Goal: Navigation & Orientation: Find specific page/section

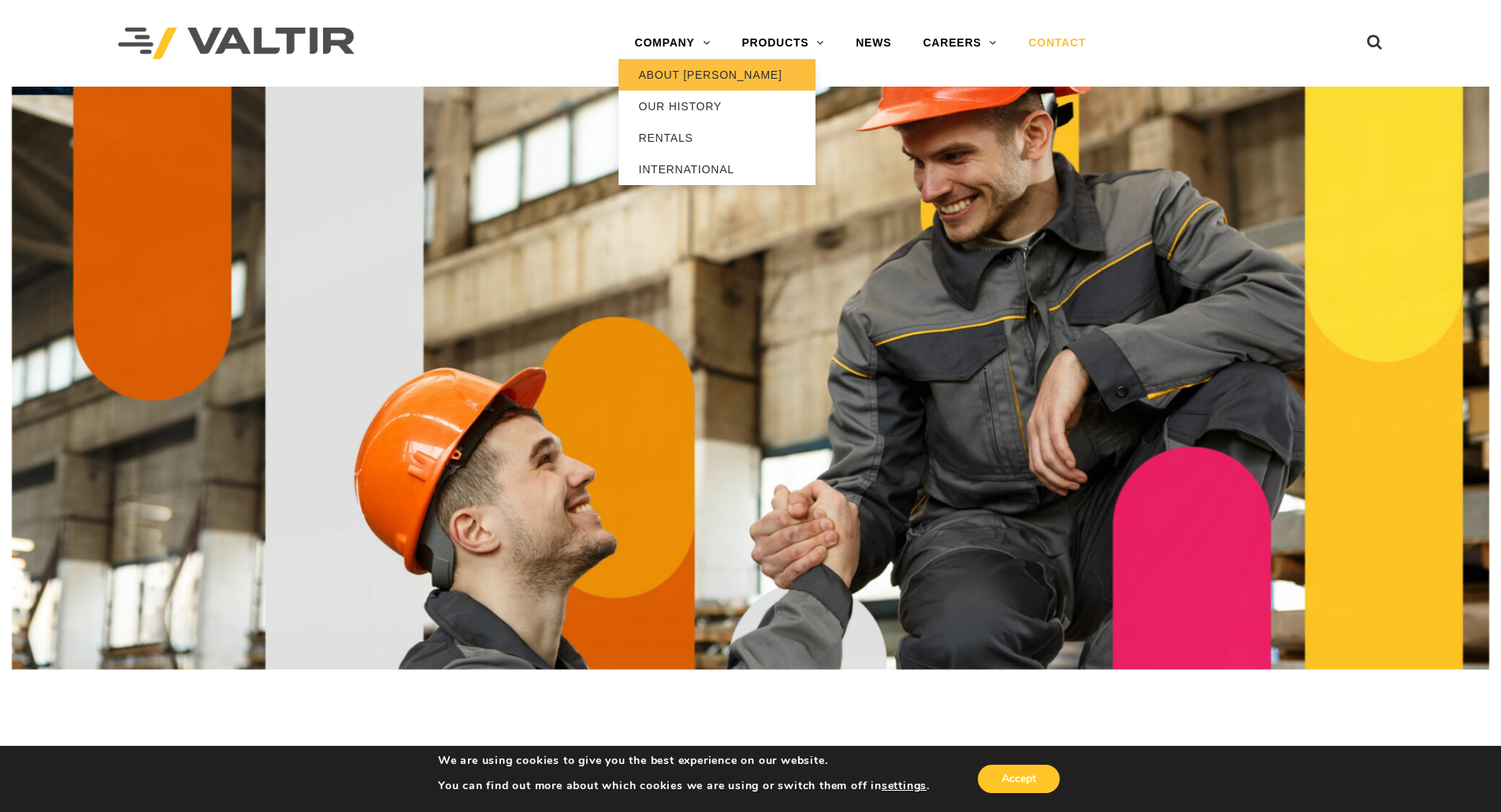
click at [672, 73] on link "ABOUT [PERSON_NAME]" at bounding box center [716, 75] width 197 height 32
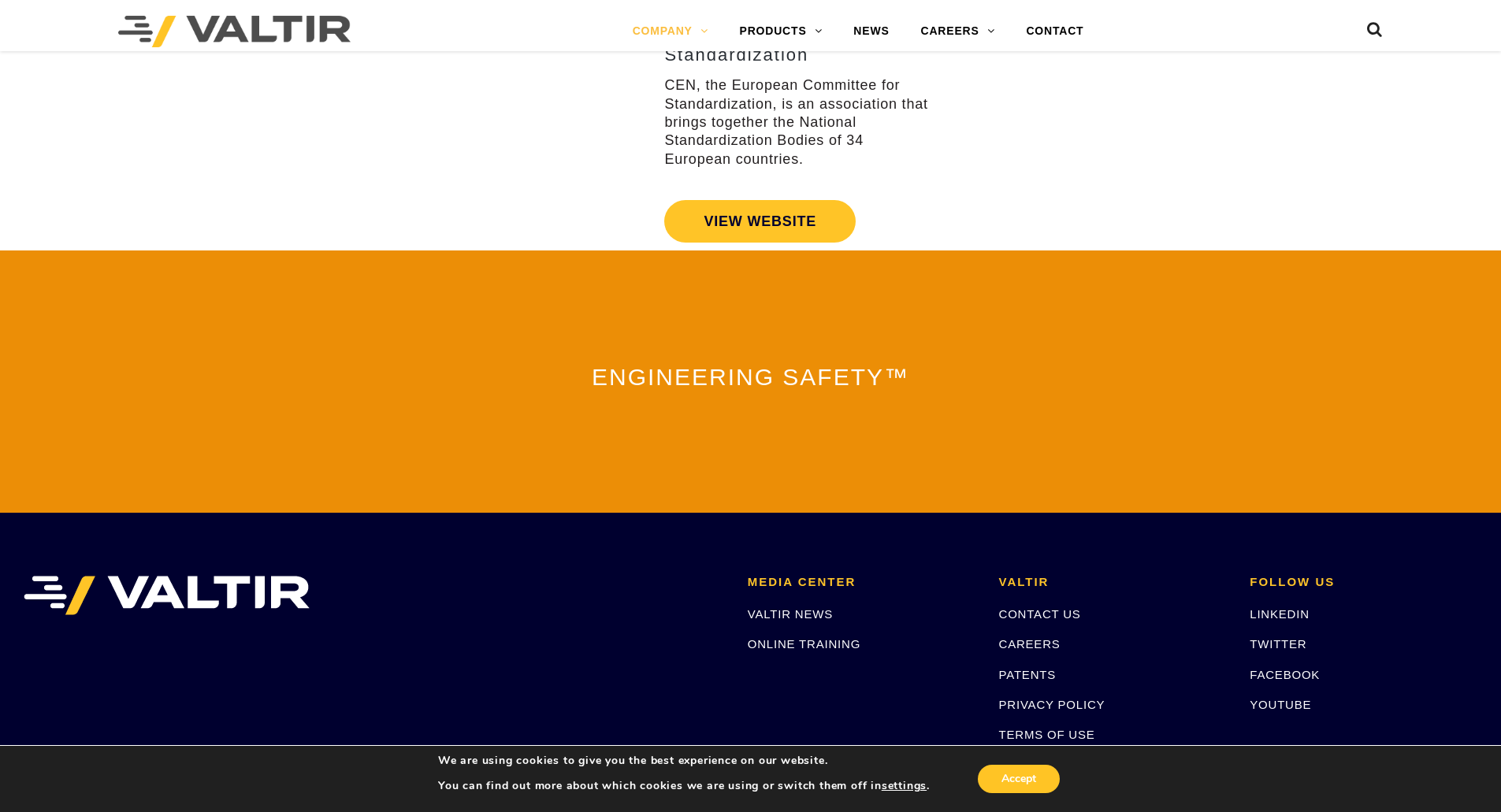
scroll to position [3394, 0]
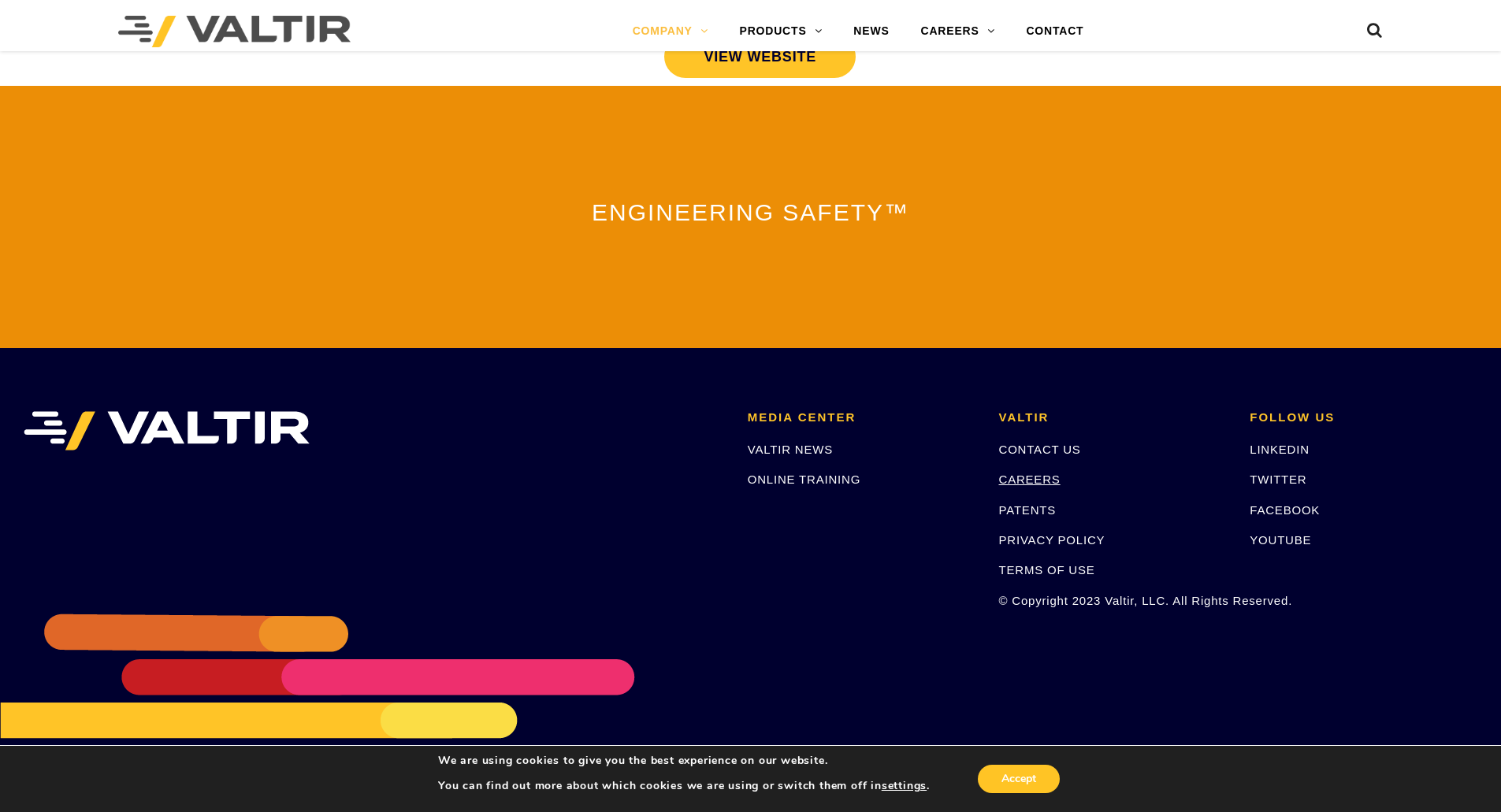
click at [1029, 475] on link "CAREERS" at bounding box center [1030, 479] width 61 height 13
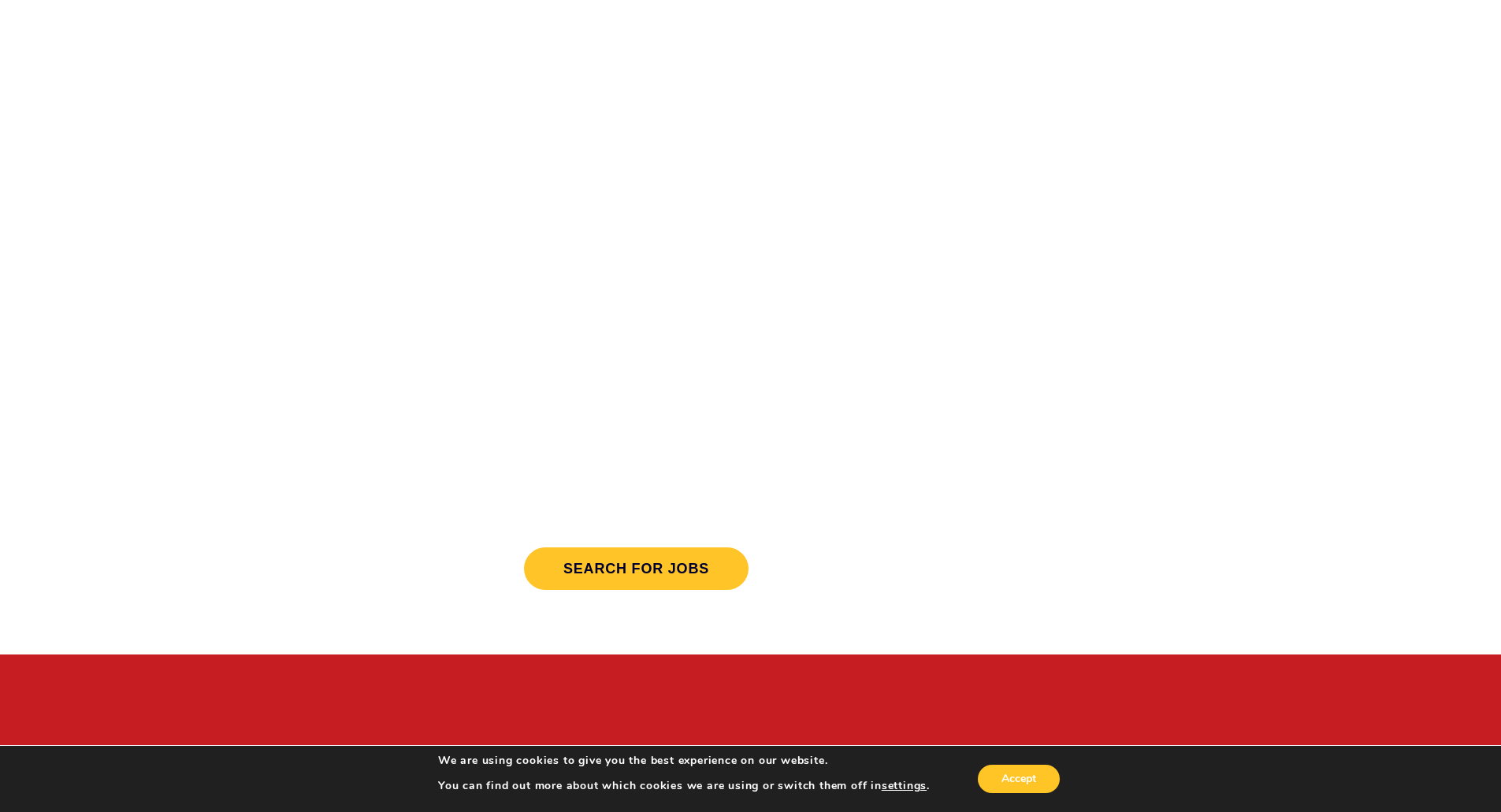
scroll to position [394, 0]
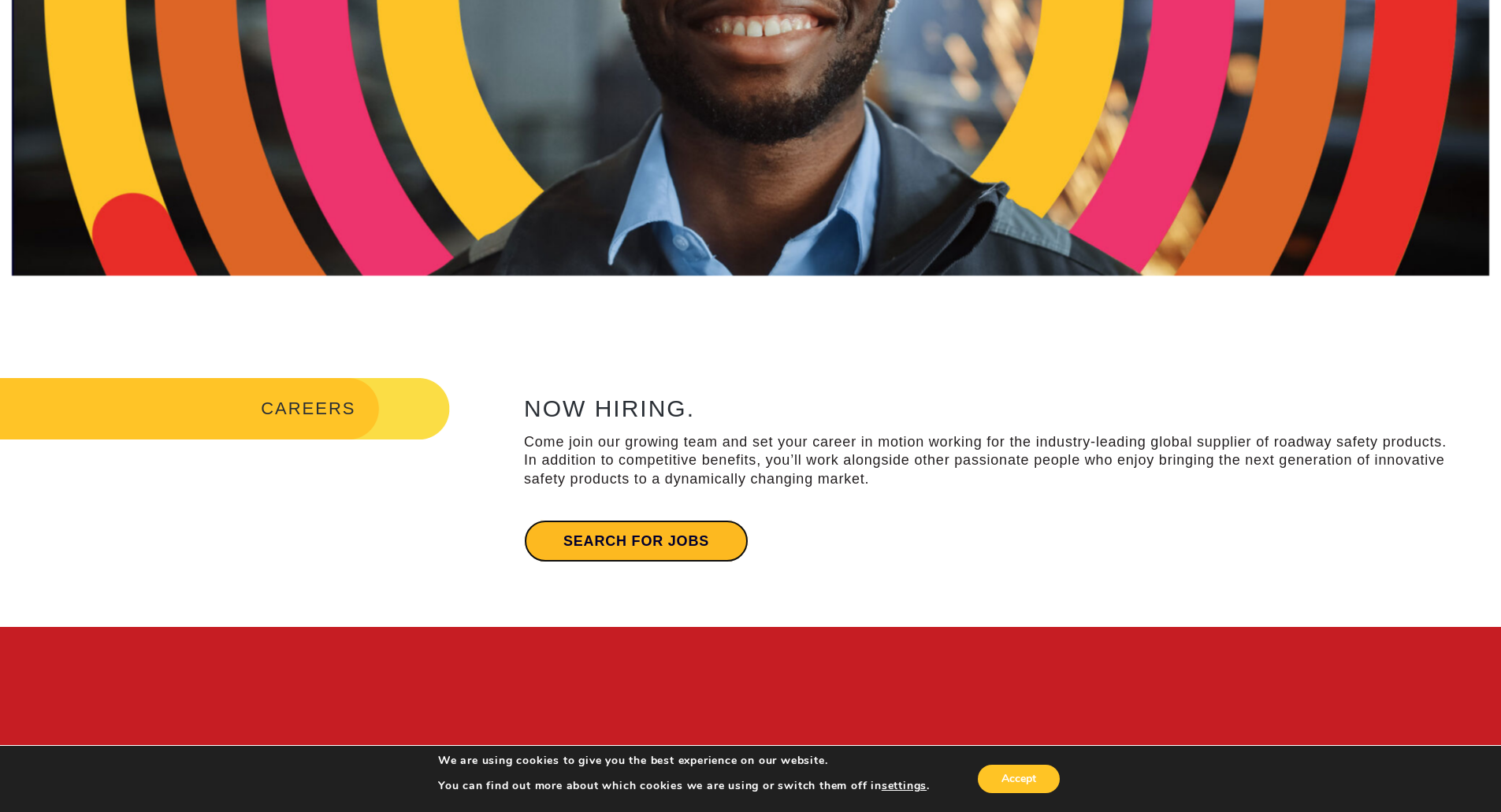
click at [665, 548] on link "Search for jobs" at bounding box center [636, 541] width 224 height 42
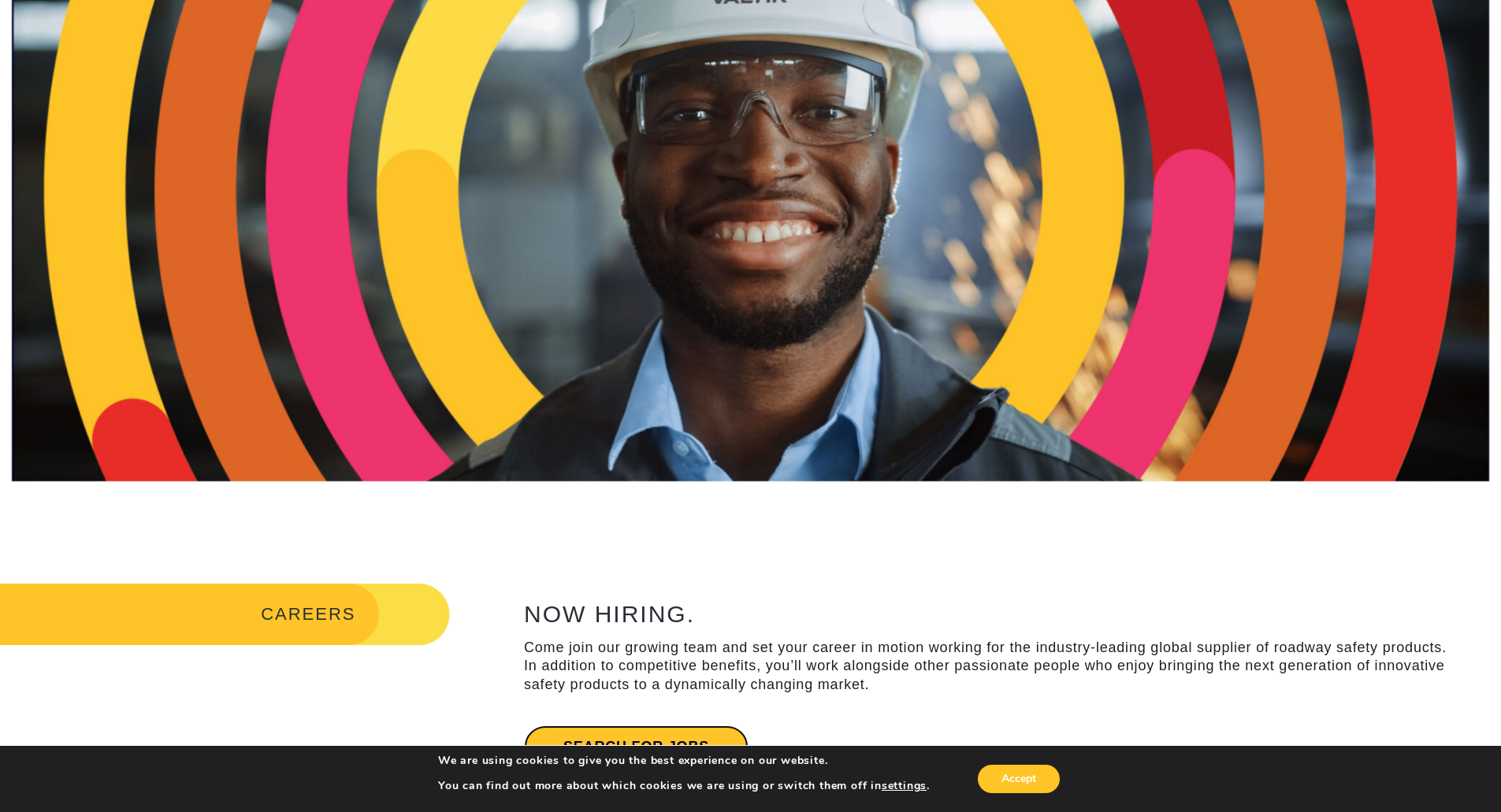
scroll to position [0, 0]
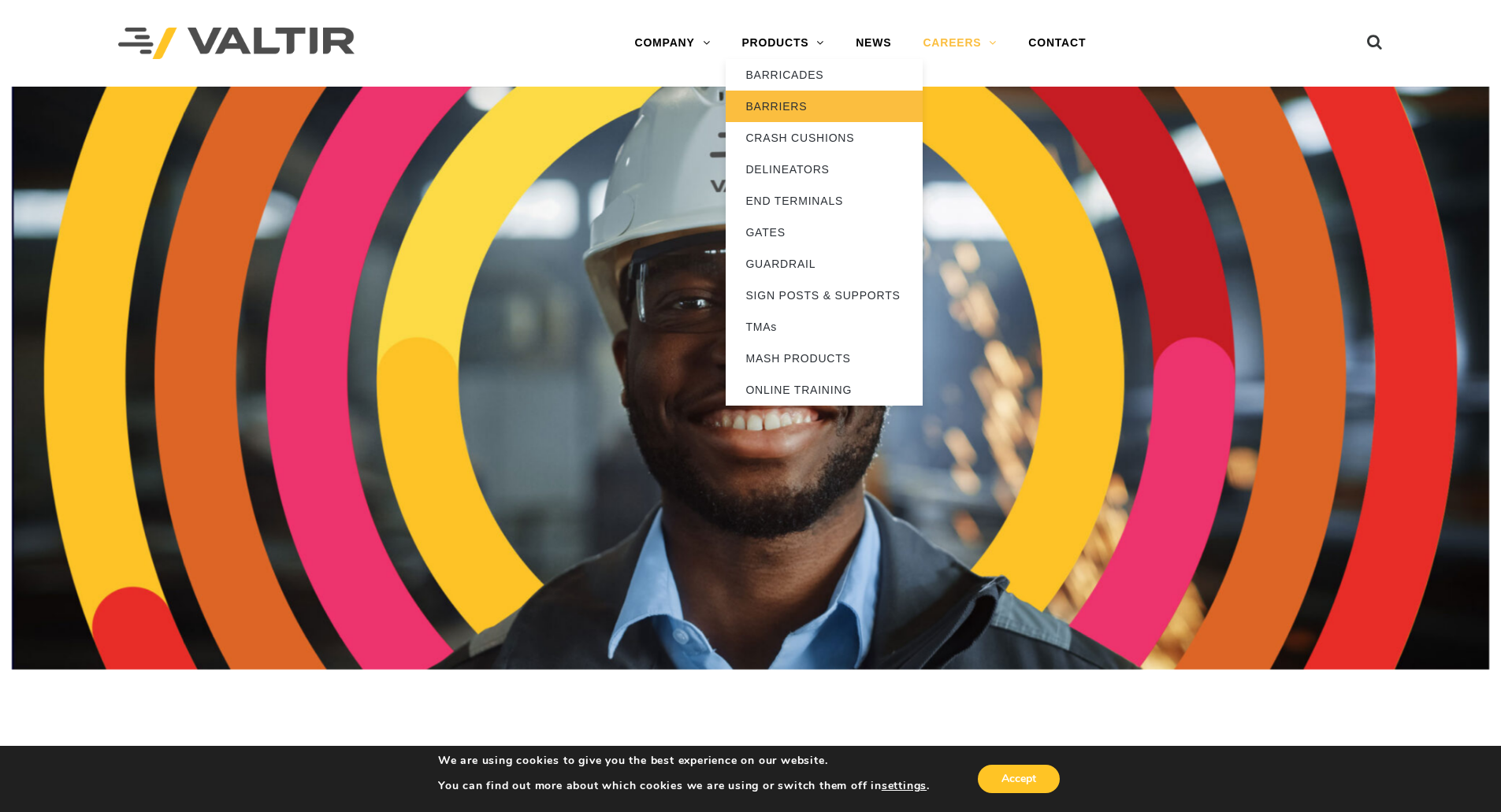
click at [788, 106] on link "BARRIERS" at bounding box center [824, 105] width 197 height 32
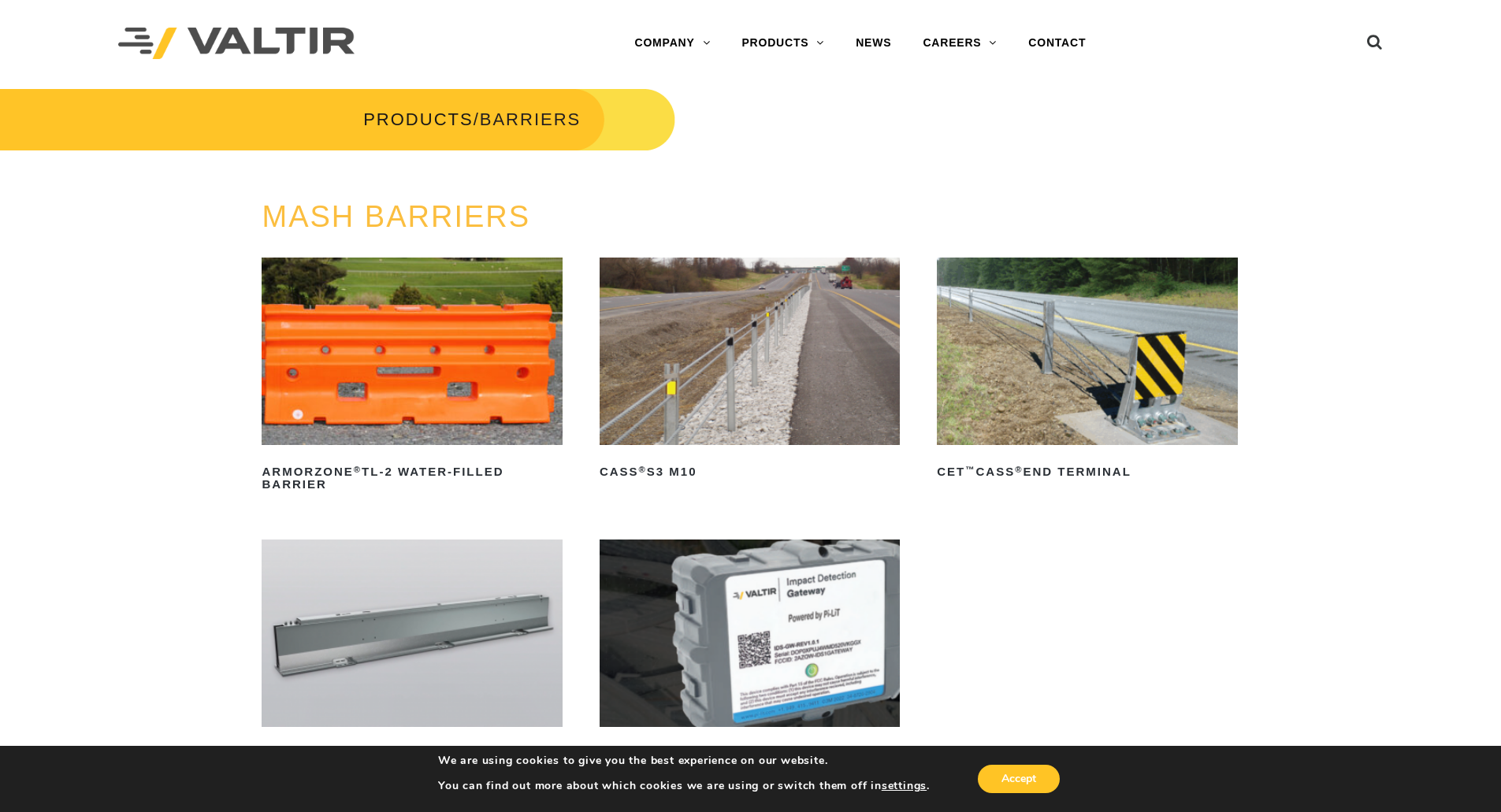
click at [701, 334] on img at bounding box center [749, 352] width 300 height 188
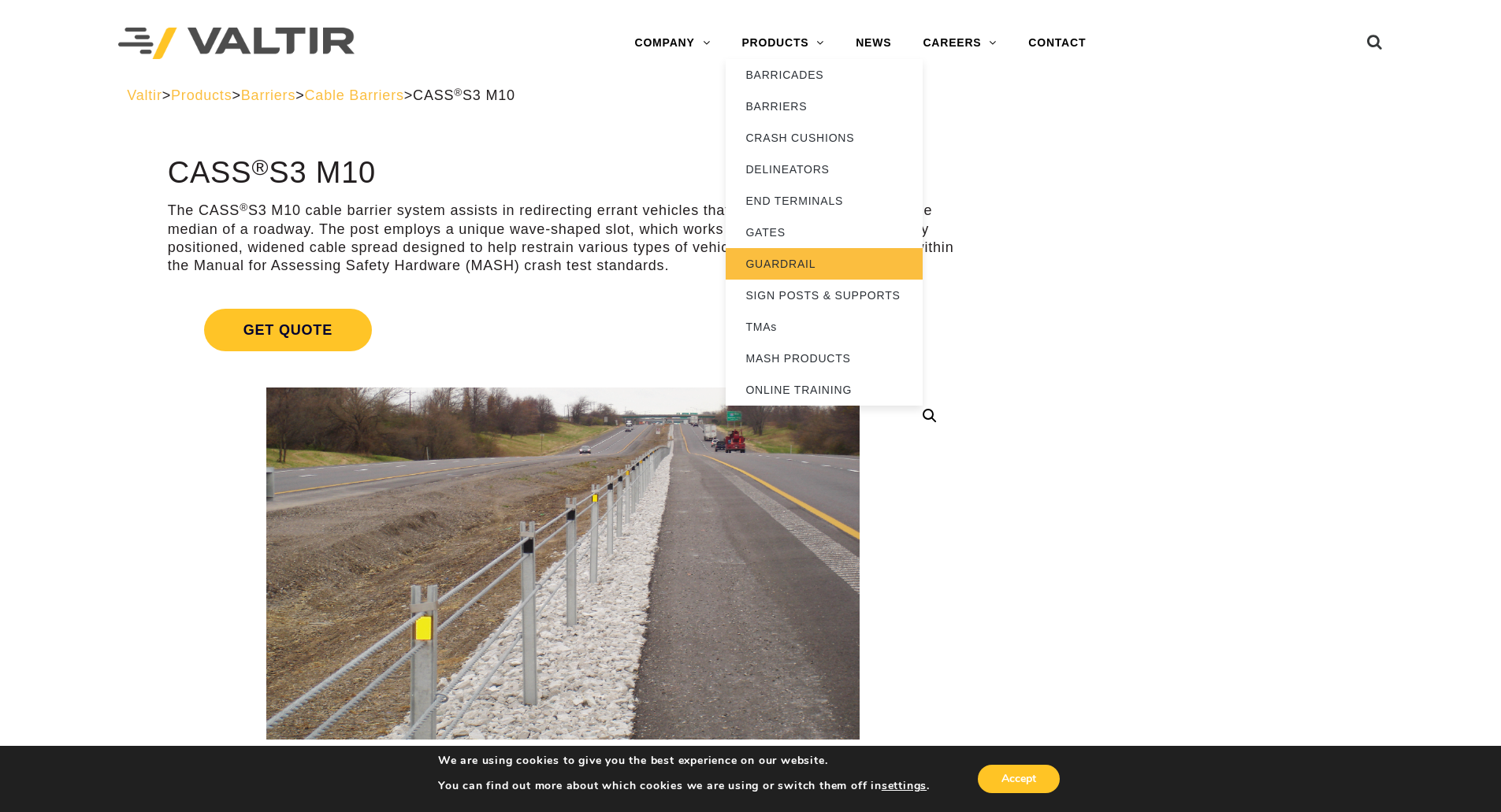
click at [783, 258] on link "GUARDRAIL" at bounding box center [824, 264] width 197 height 32
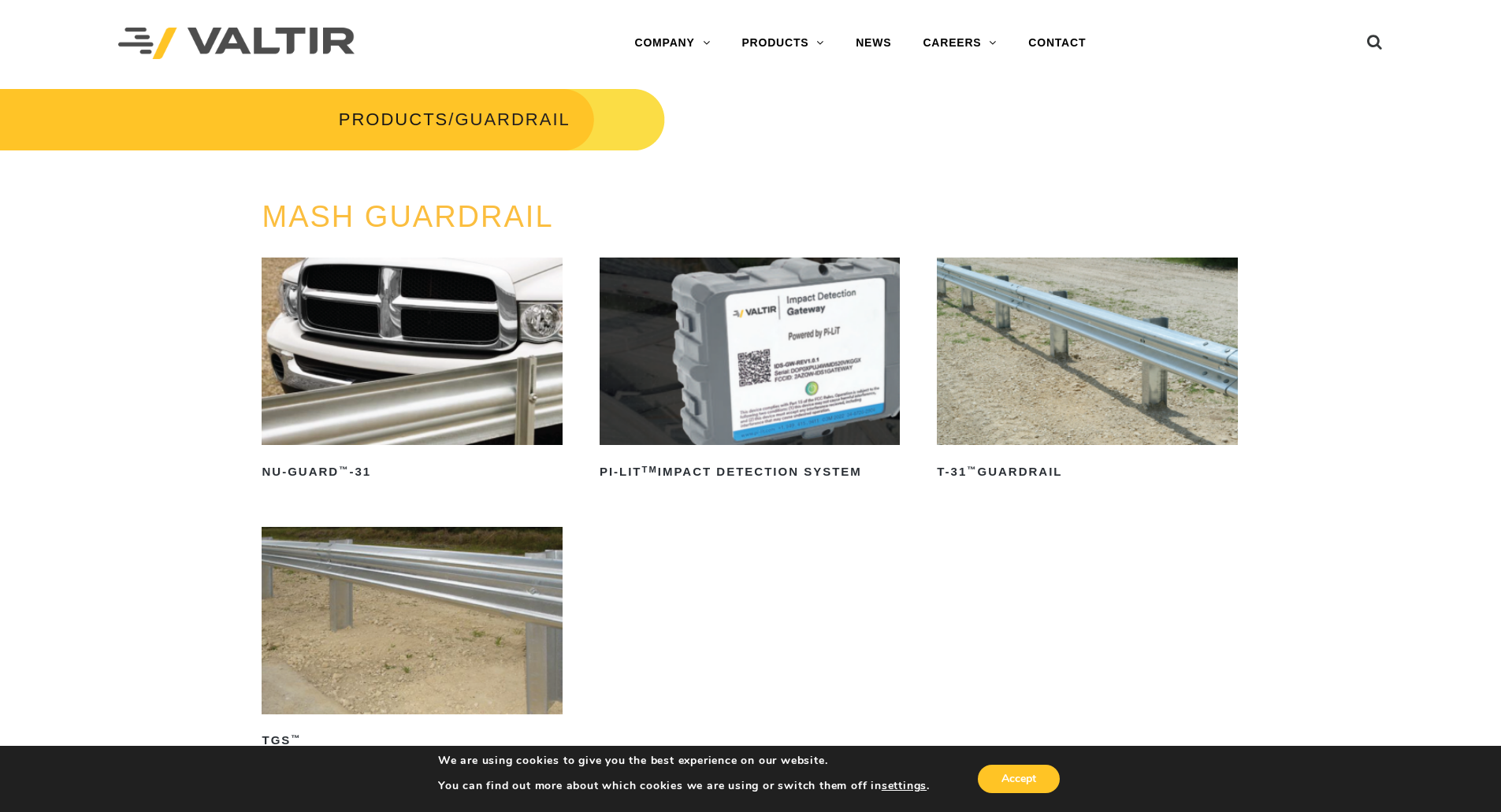
click at [1037, 317] on img at bounding box center [1087, 352] width 300 height 188
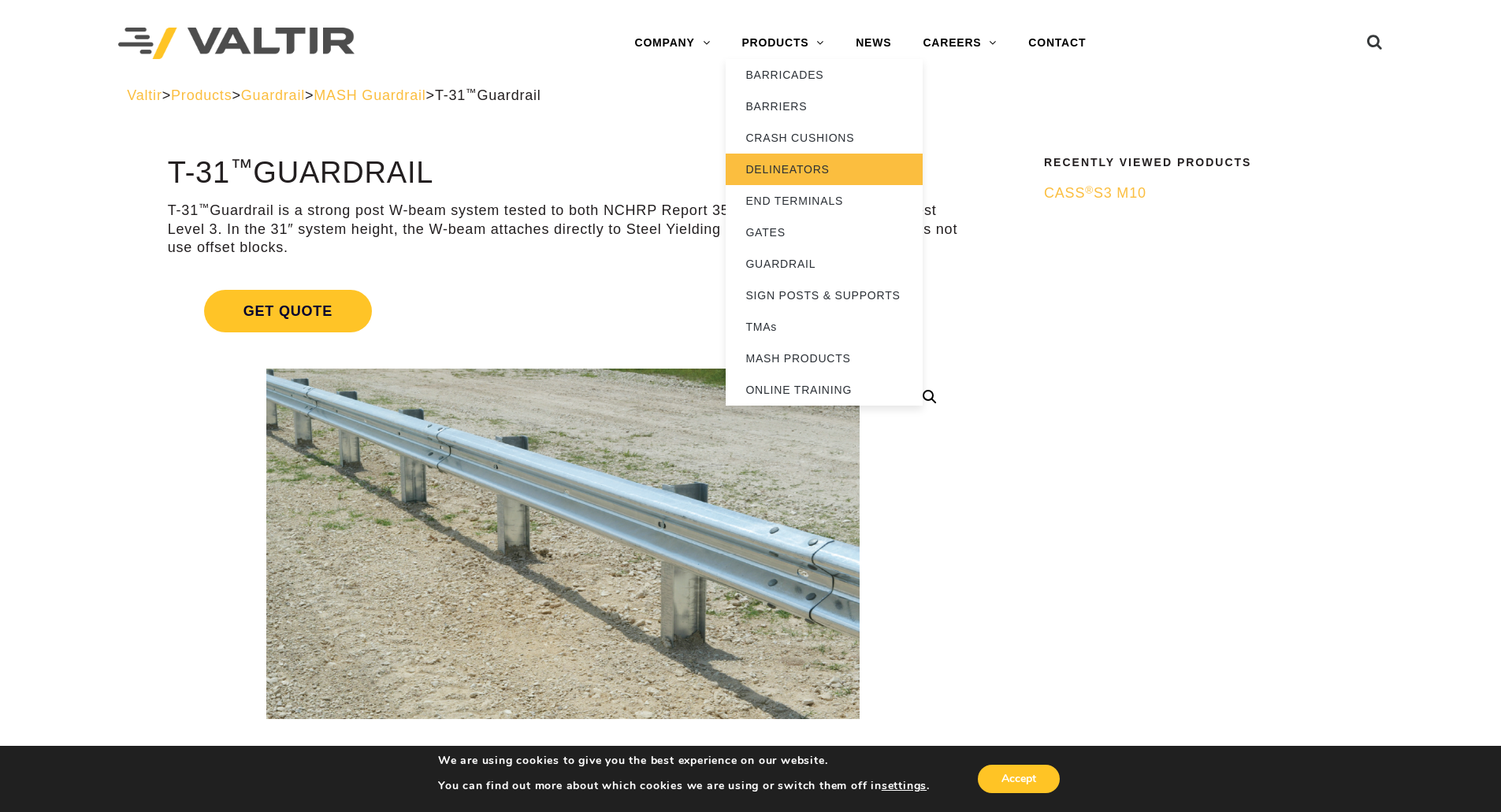
click at [808, 167] on link "DELINEATORS" at bounding box center [824, 169] width 197 height 32
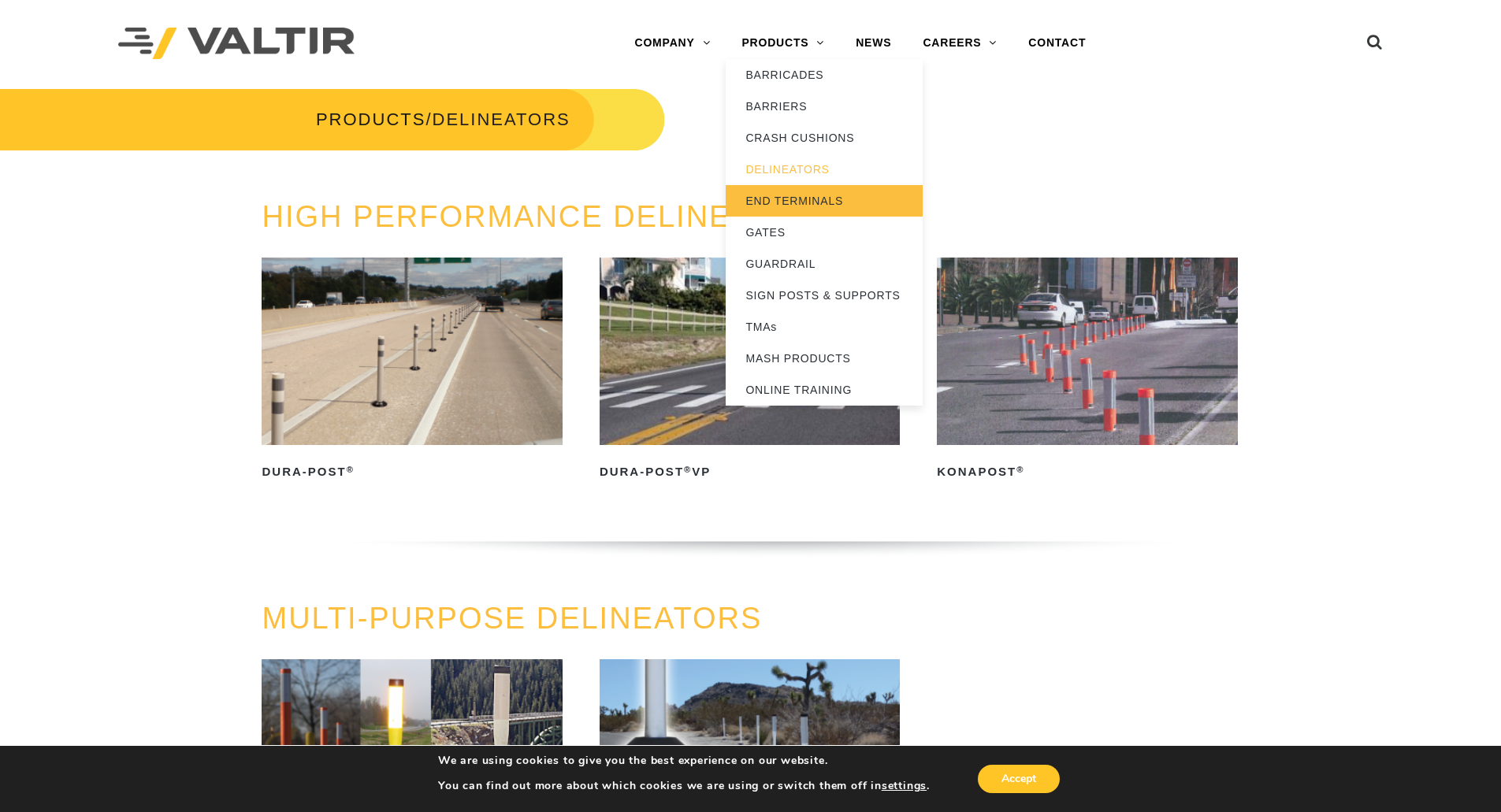
click at [785, 191] on link "END TERMINALS" at bounding box center [824, 200] width 197 height 32
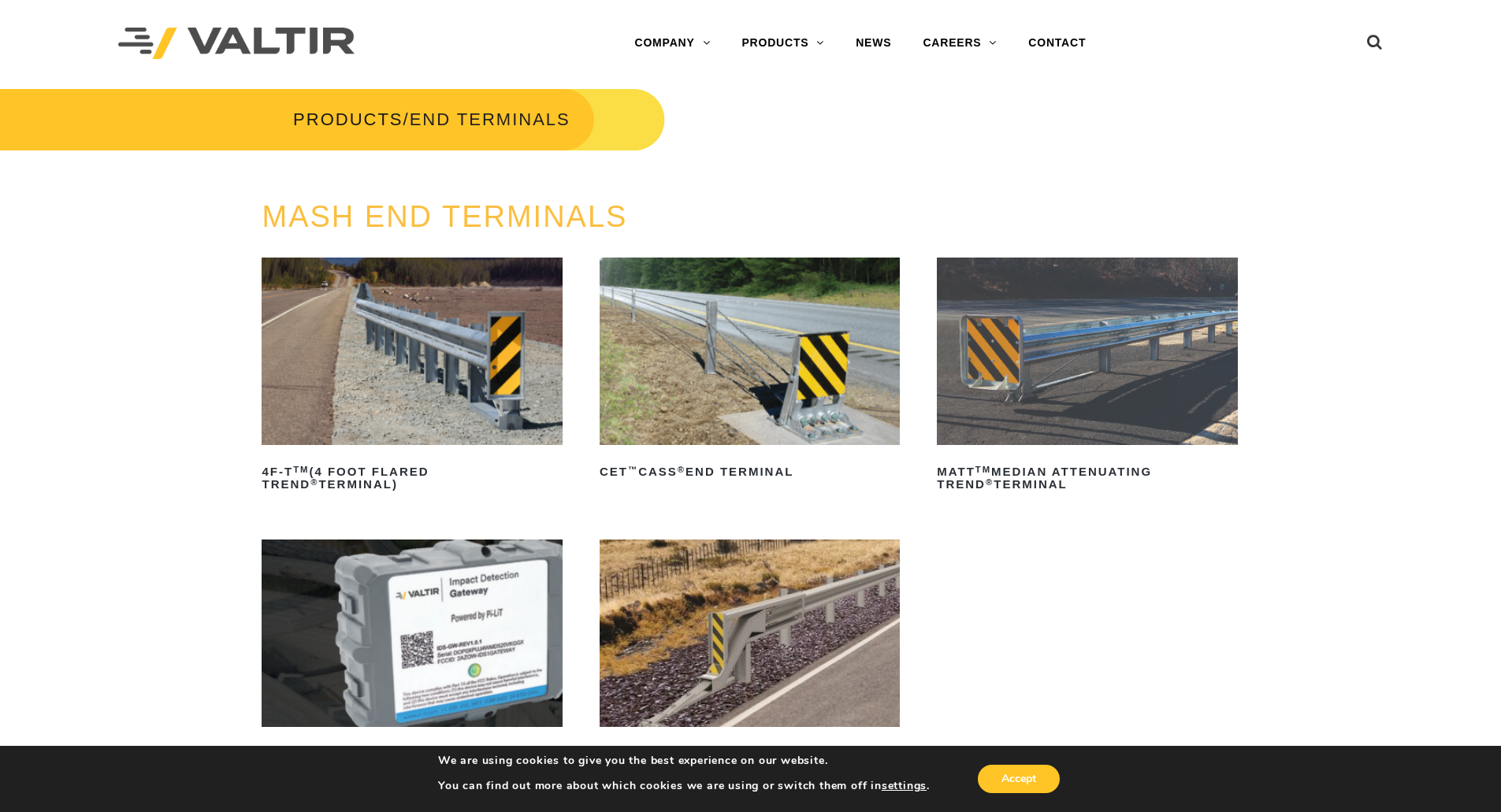
click at [762, 359] on img at bounding box center [749, 352] width 300 height 188
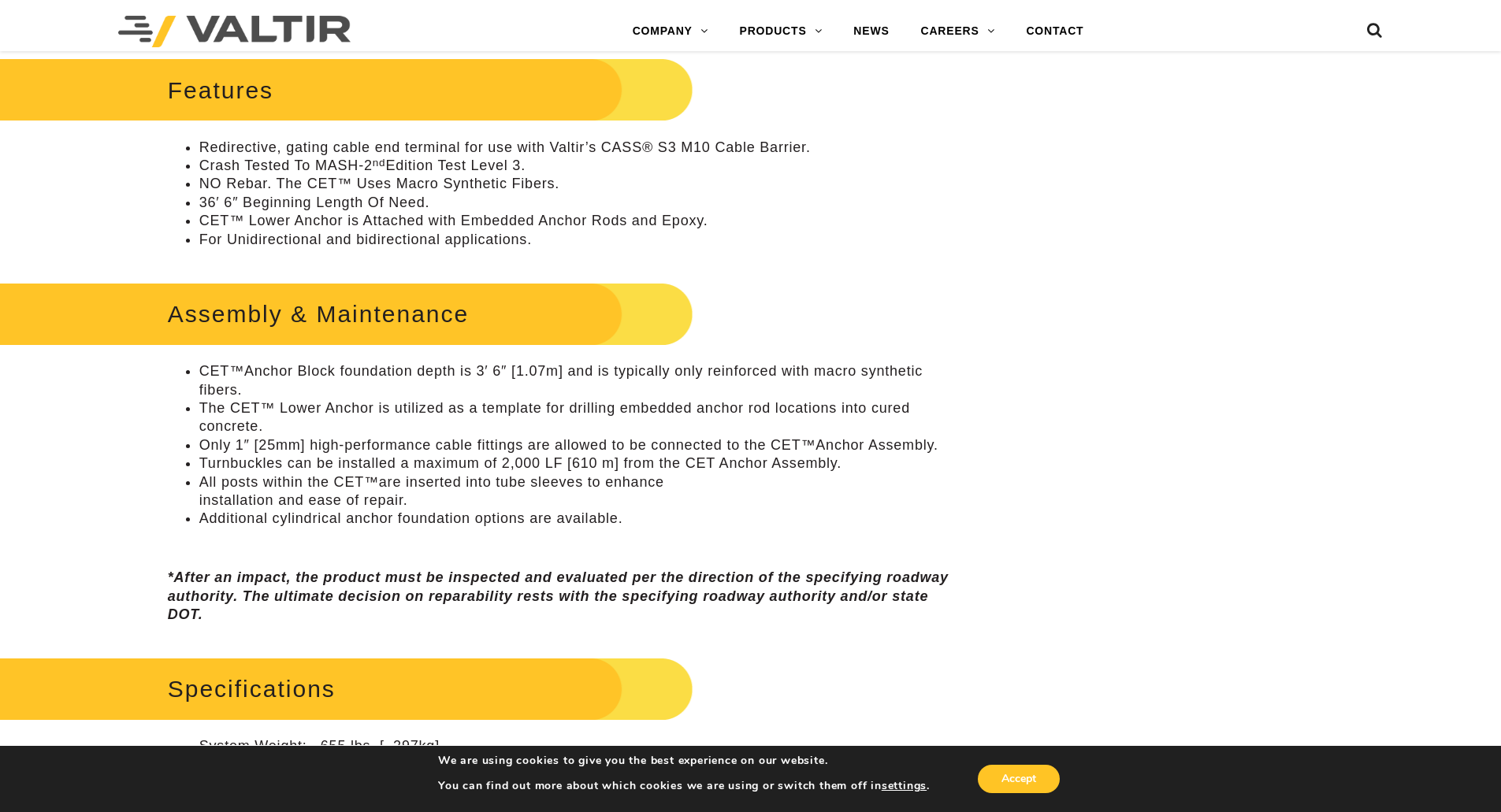
scroll to position [551, 0]
